Goal: Task Accomplishment & Management: Complete application form

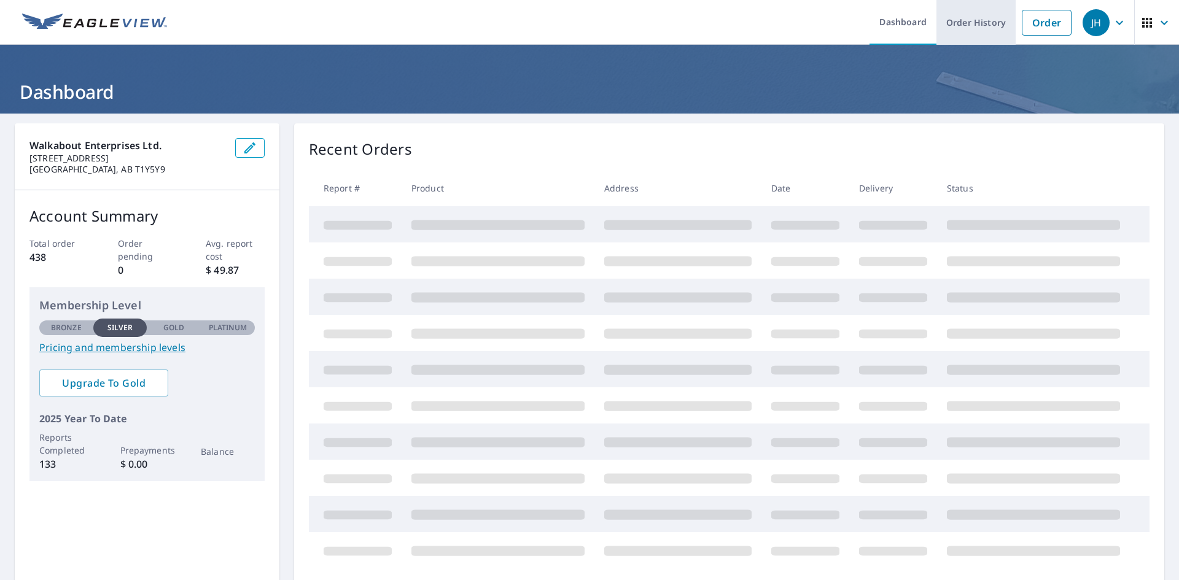
click at [977, 26] on link "Order History" at bounding box center [976, 22] width 79 height 45
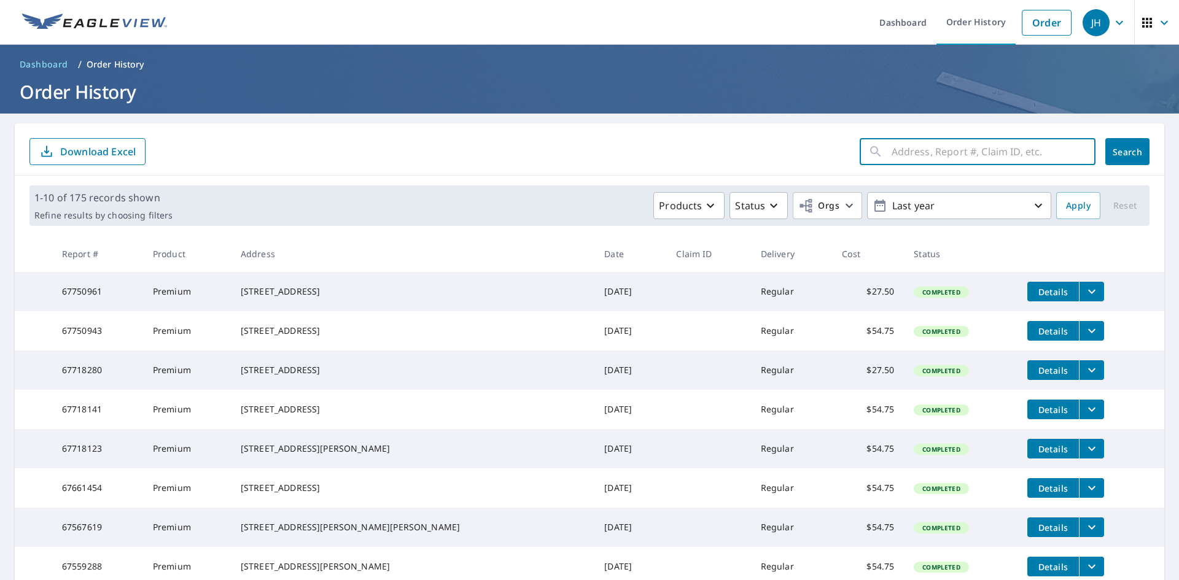
click at [937, 155] on input "text" at bounding box center [994, 152] width 204 height 34
type input "2010"
click at [1121, 152] on span "Search" at bounding box center [1127, 152] width 25 height 12
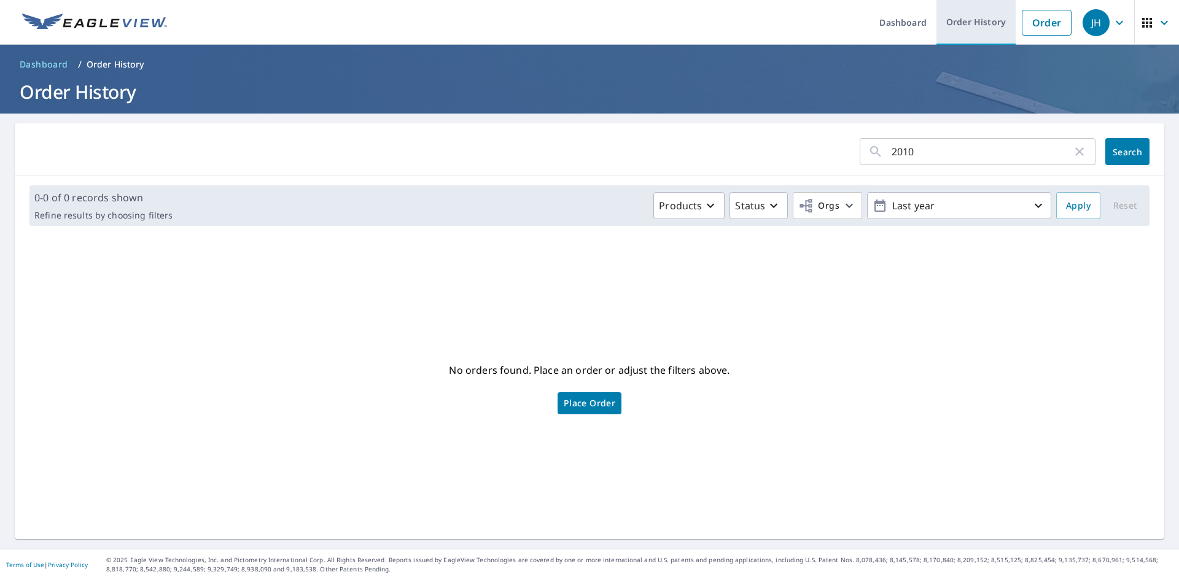
click at [960, 21] on link "Order History" at bounding box center [976, 22] width 79 height 45
click at [1032, 21] on link "Order" at bounding box center [1047, 23] width 50 height 26
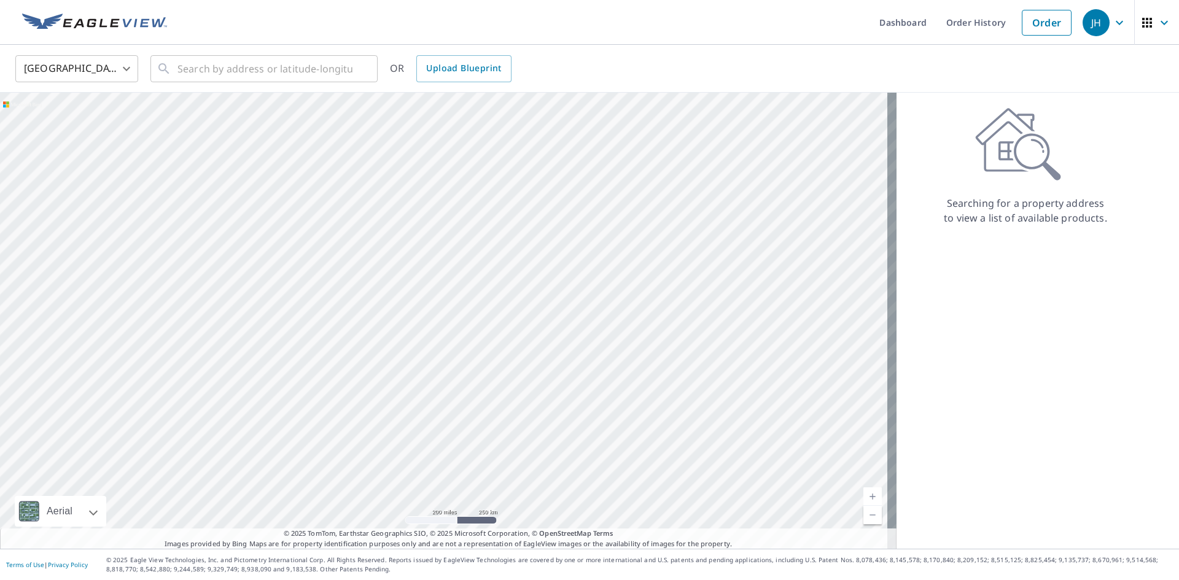
click at [125, 71] on body "JH JH Dashboard Order History Order JH United States US ​ ​ OR Upload Blueprint…" at bounding box center [589, 290] width 1179 height 580
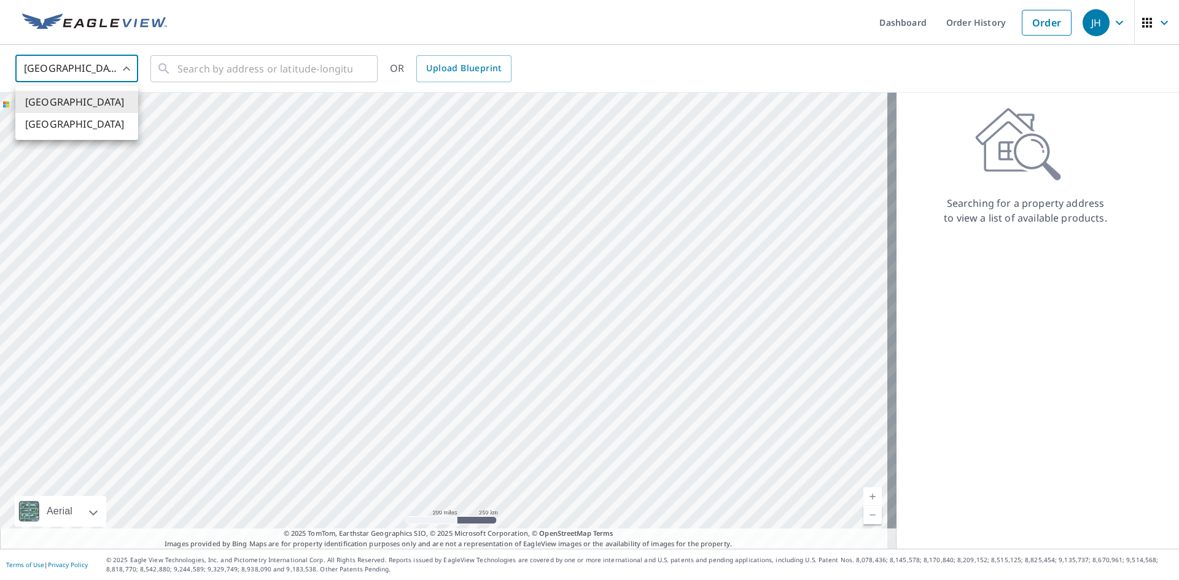
click at [68, 127] on li "[GEOGRAPHIC_DATA]" at bounding box center [76, 124] width 123 height 22
type input "CA"
click at [206, 68] on input "text" at bounding box center [264, 69] width 175 height 34
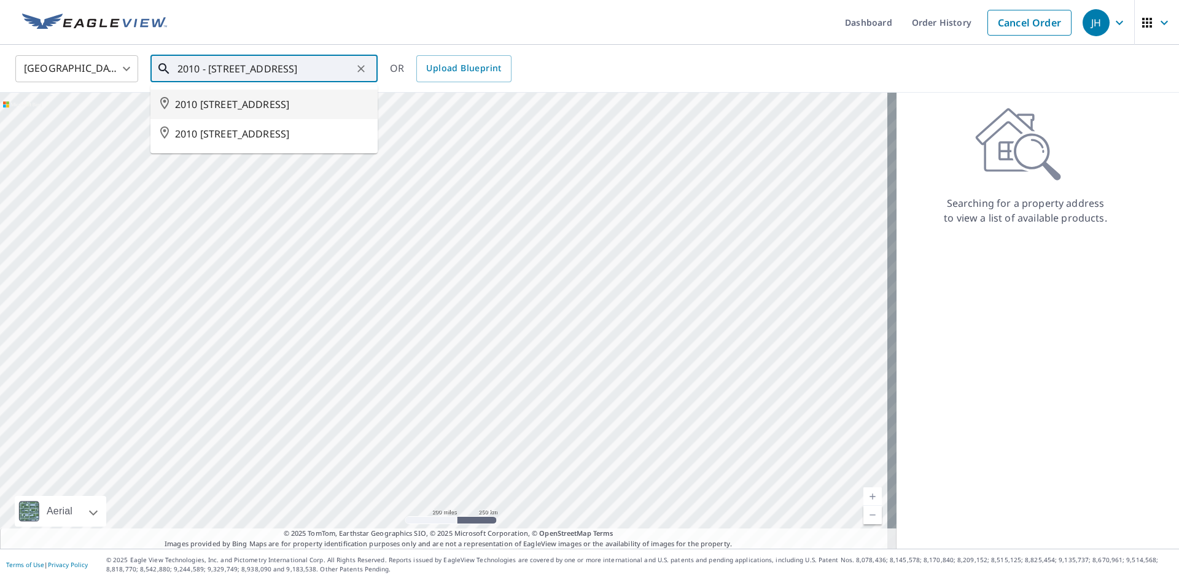
click at [294, 103] on span "2010 [STREET_ADDRESS]" at bounding box center [271, 104] width 193 height 15
type input "2010 [STREET_ADDRESS]"
